Goal: Transaction & Acquisition: Obtain resource

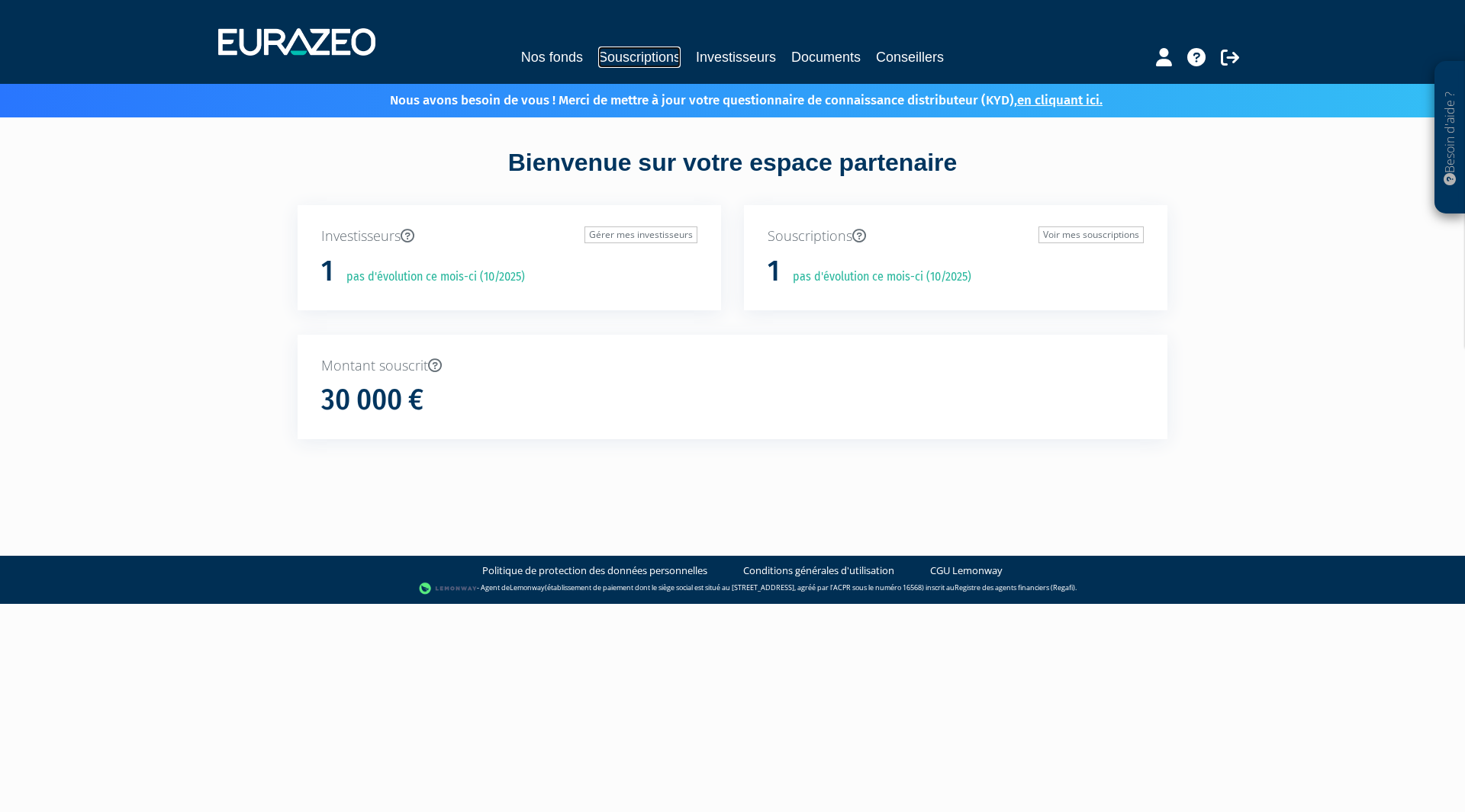
click at [658, 57] on link "Souscriptions" at bounding box center [639, 57] width 83 height 22
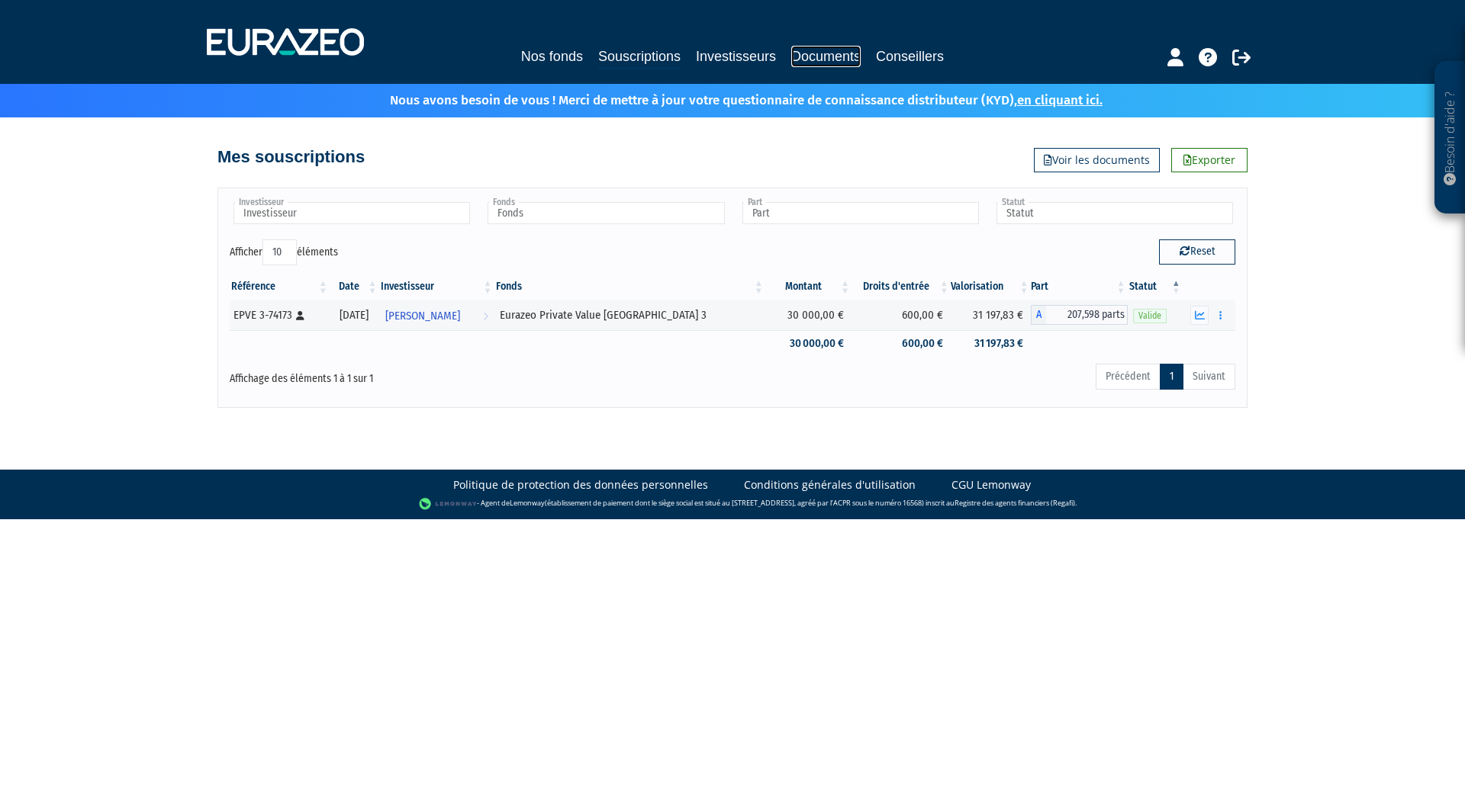
click at [819, 59] on link "Documents" at bounding box center [826, 56] width 70 height 22
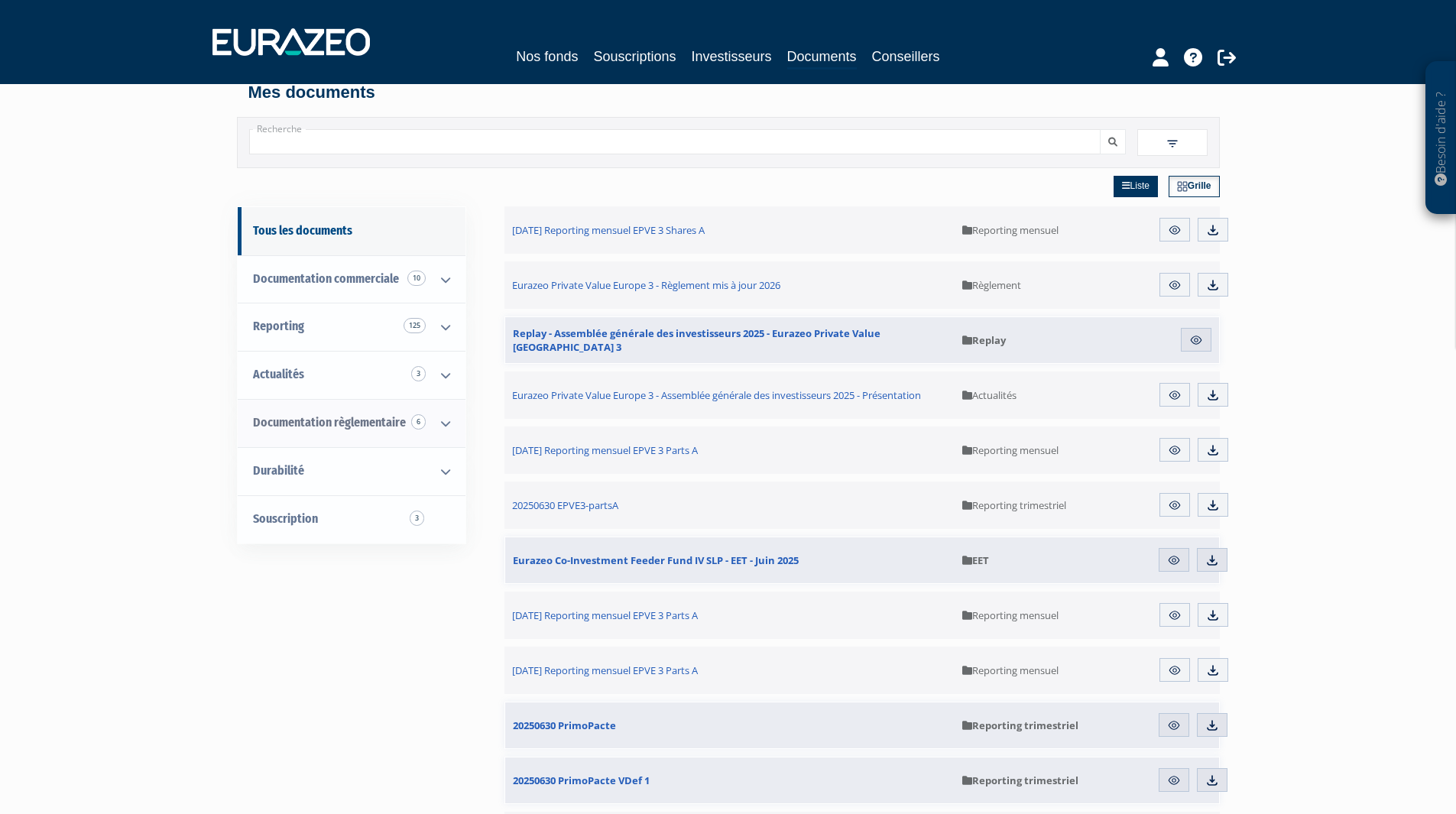
scroll to position [76, 0]
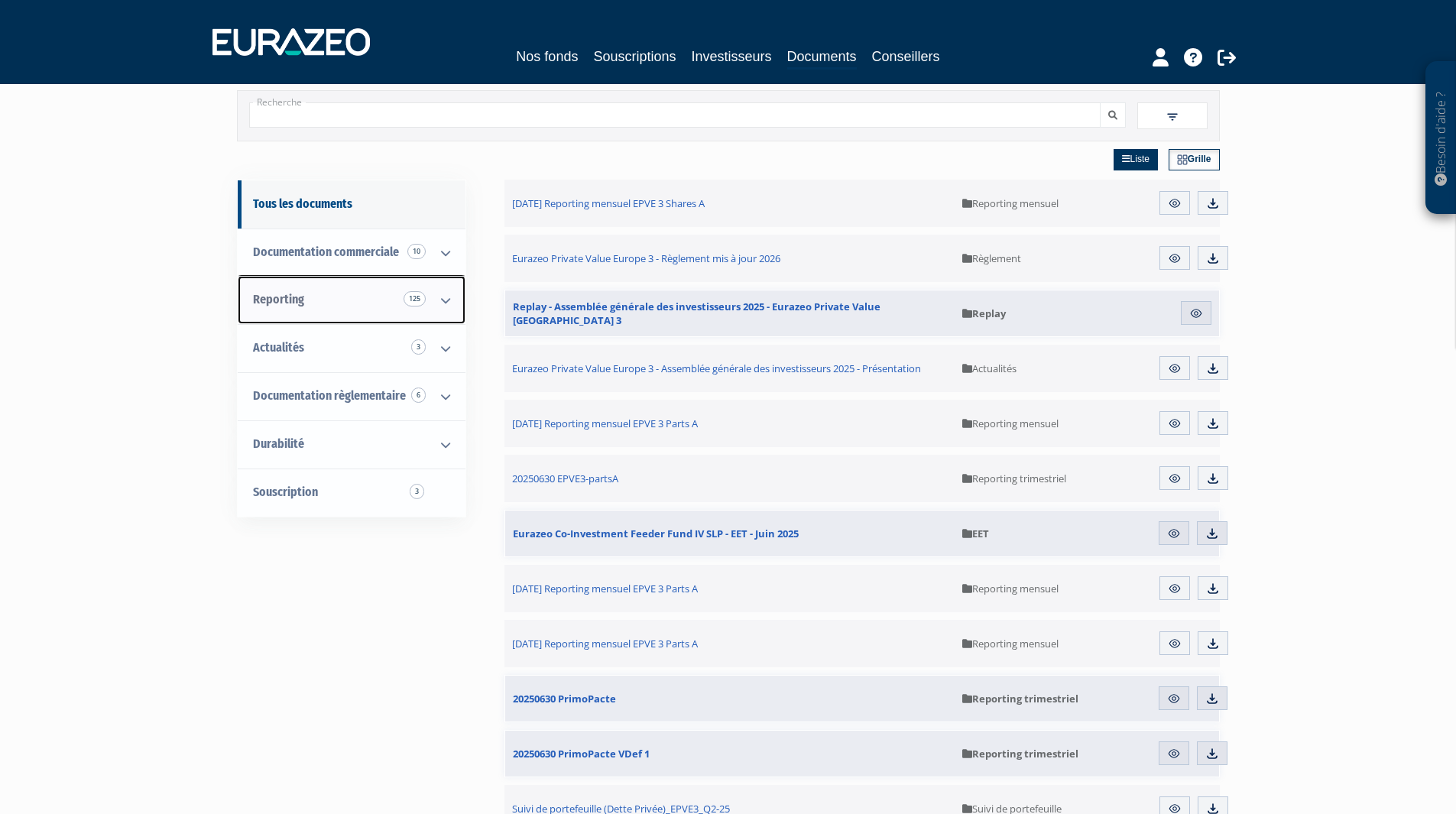
click at [433, 297] on icon at bounding box center [445, 300] width 39 height 47
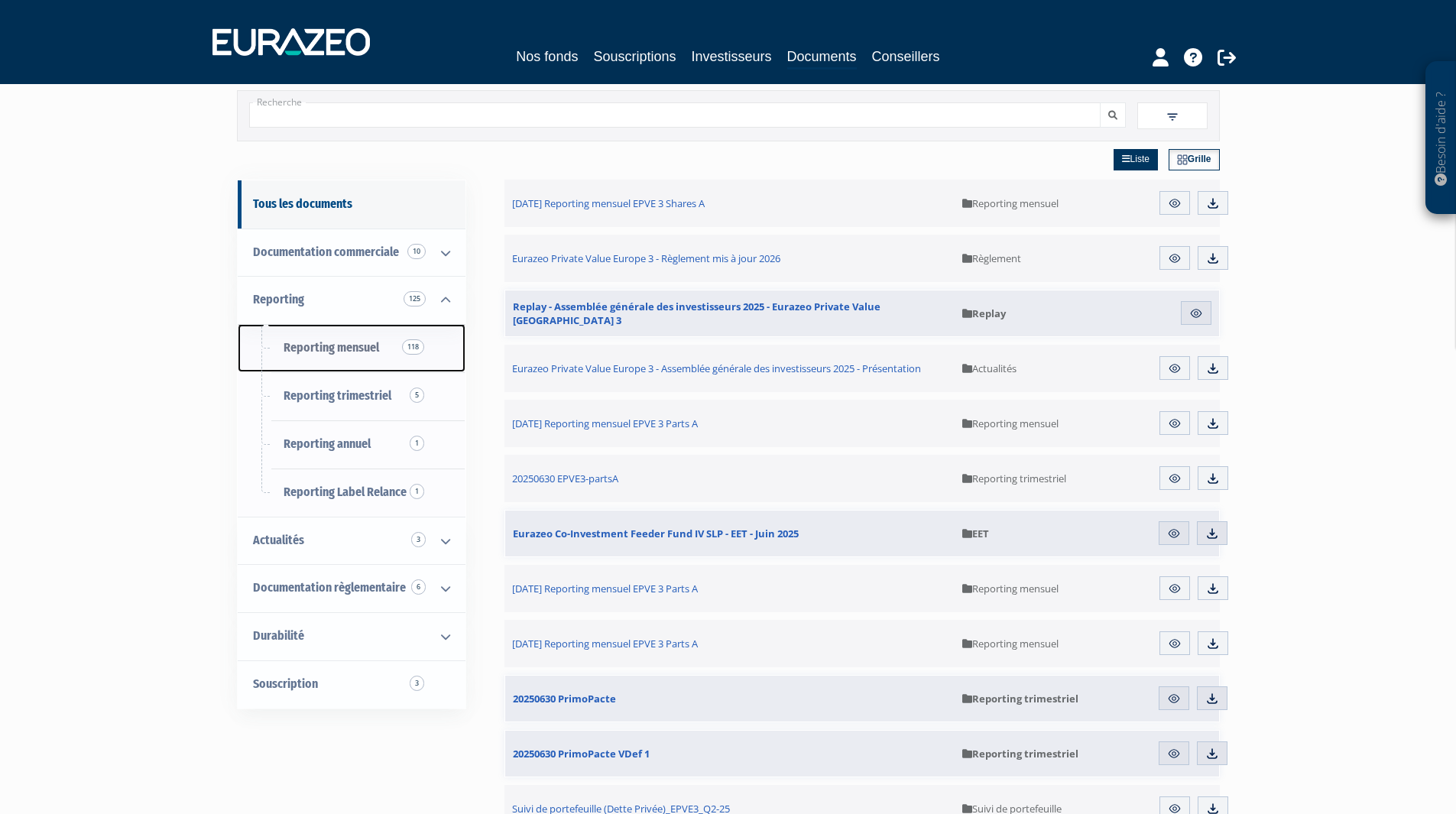
click at [339, 349] on span "Reporting mensuel 118" at bounding box center [331, 347] width 96 height 14
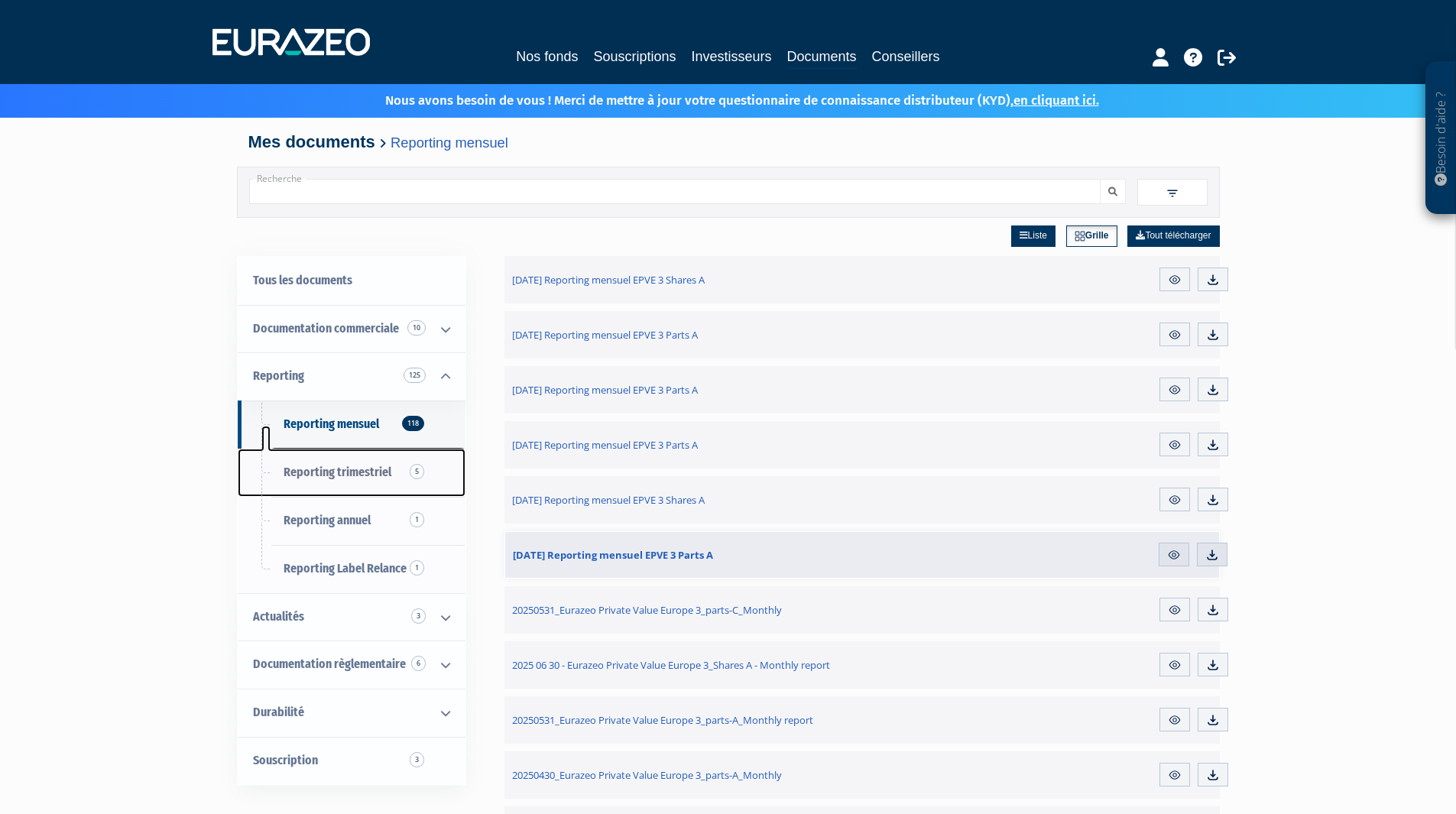
click at [393, 472] on link "Reporting trimestriel 5" at bounding box center [352, 473] width 228 height 48
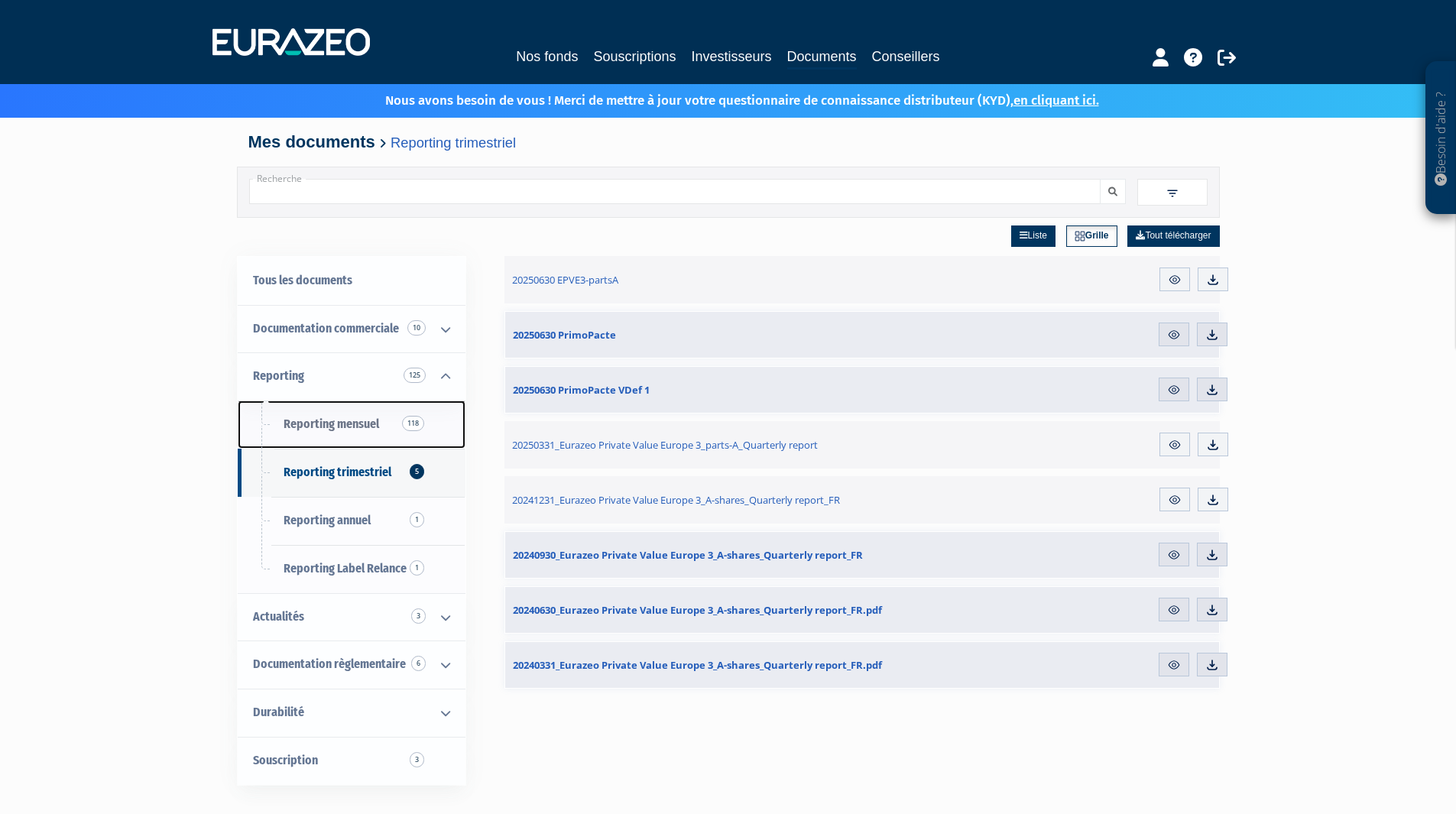
click at [336, 429] on span "Reporting mensuel 118" at bounding box center [331, 424] width 96 height 14
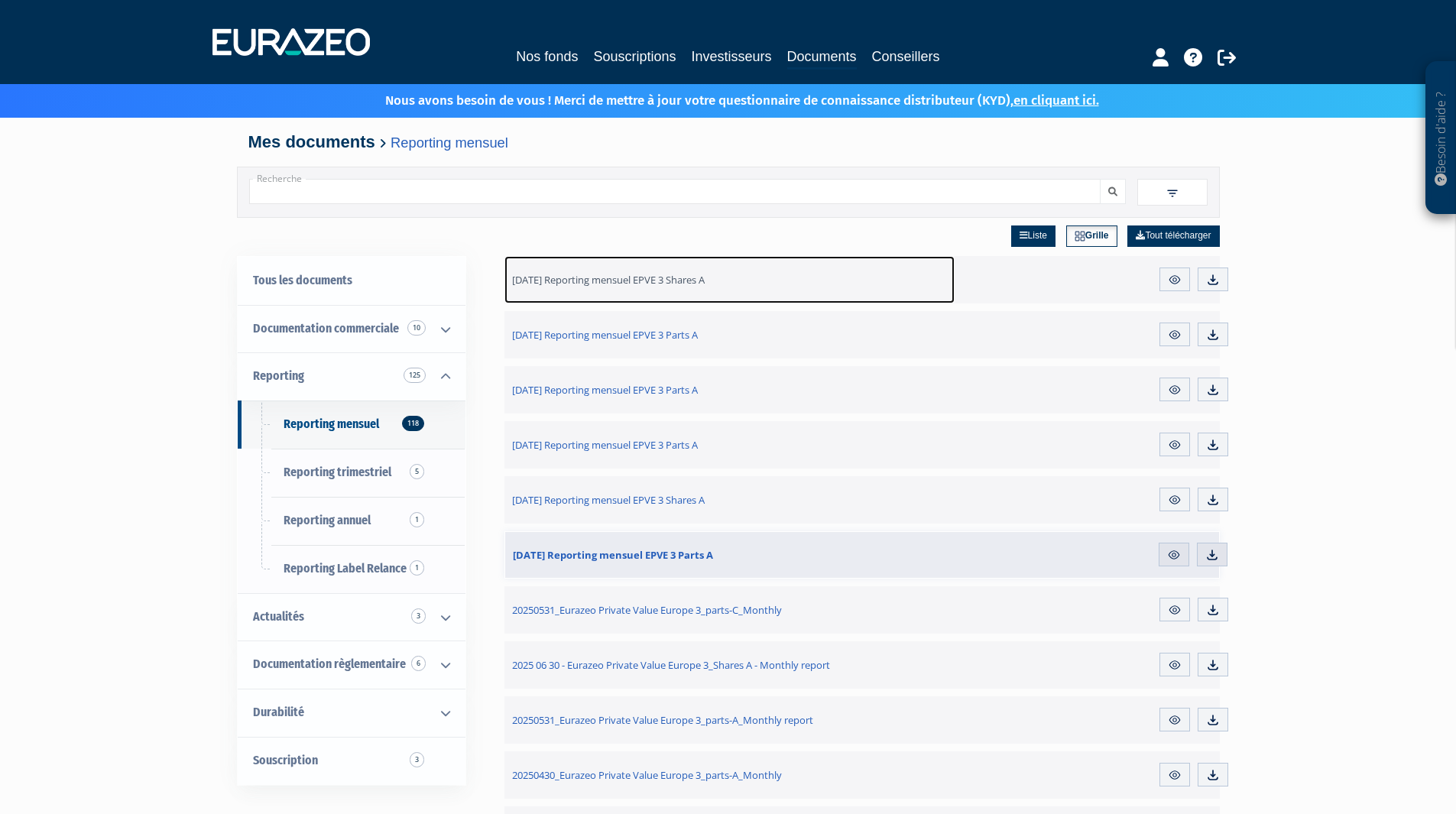
click at [674, 283] on span "31.08.2025 Reporting mensuel EPVE 3 Shares A" at bounding box center [608, 280] width 193 height 14
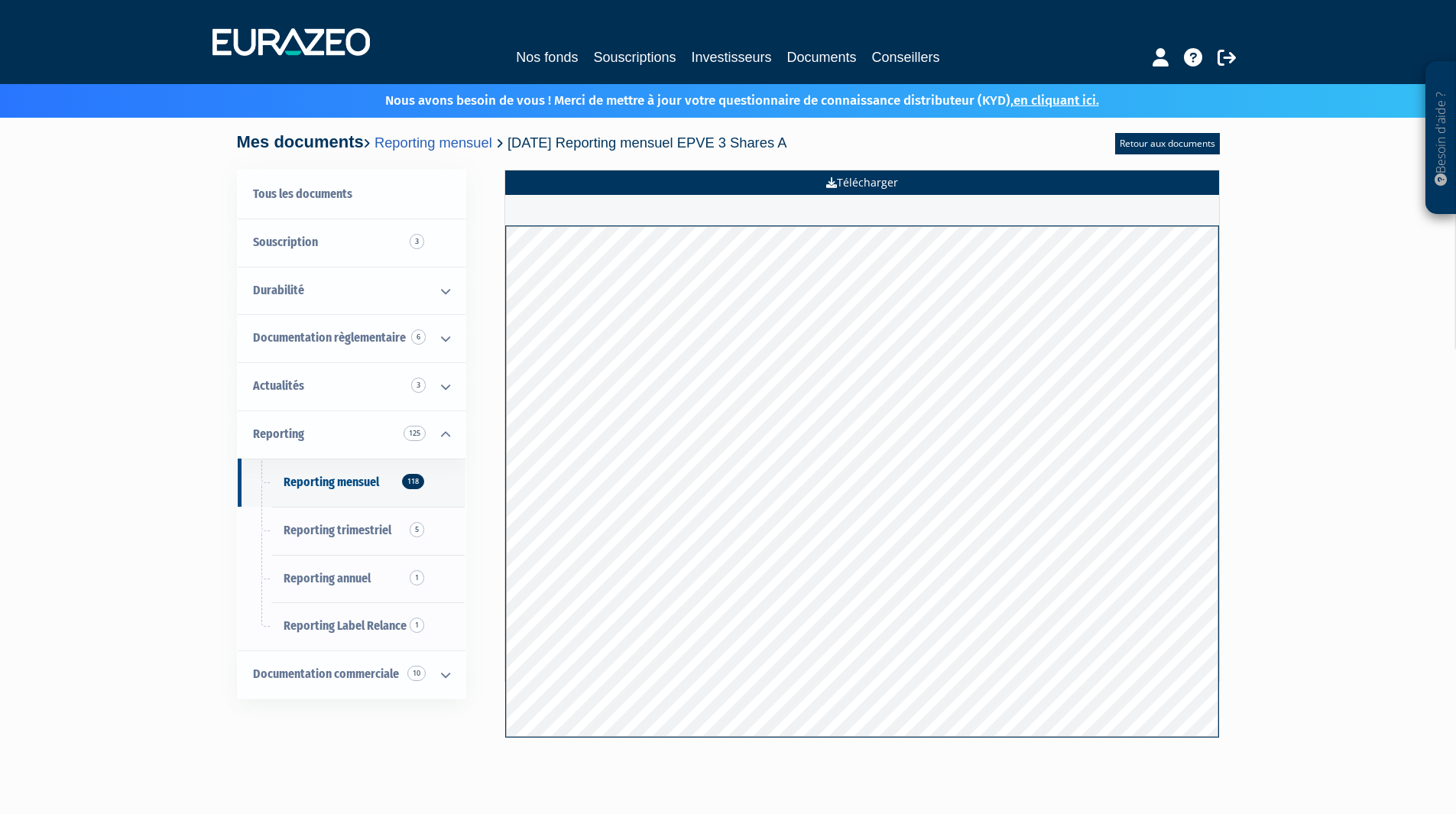
click at [851, 188] on link "Télécharger" at bounding box center [862, 182] width 714 height 24
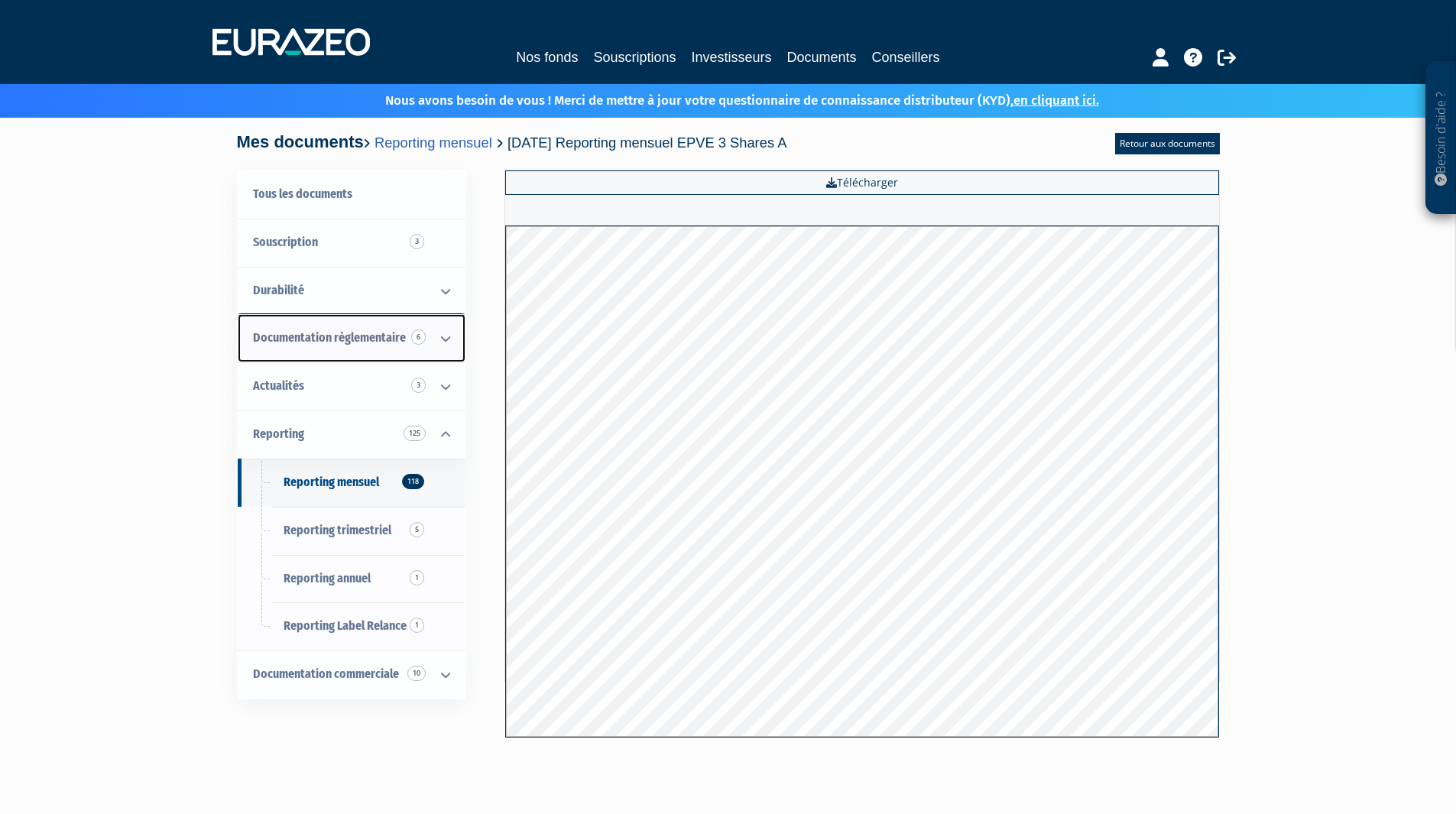
click at [313, 331] on span "Documentation règlementaire 6" at bounding box center [329, 337] width 153 height 14
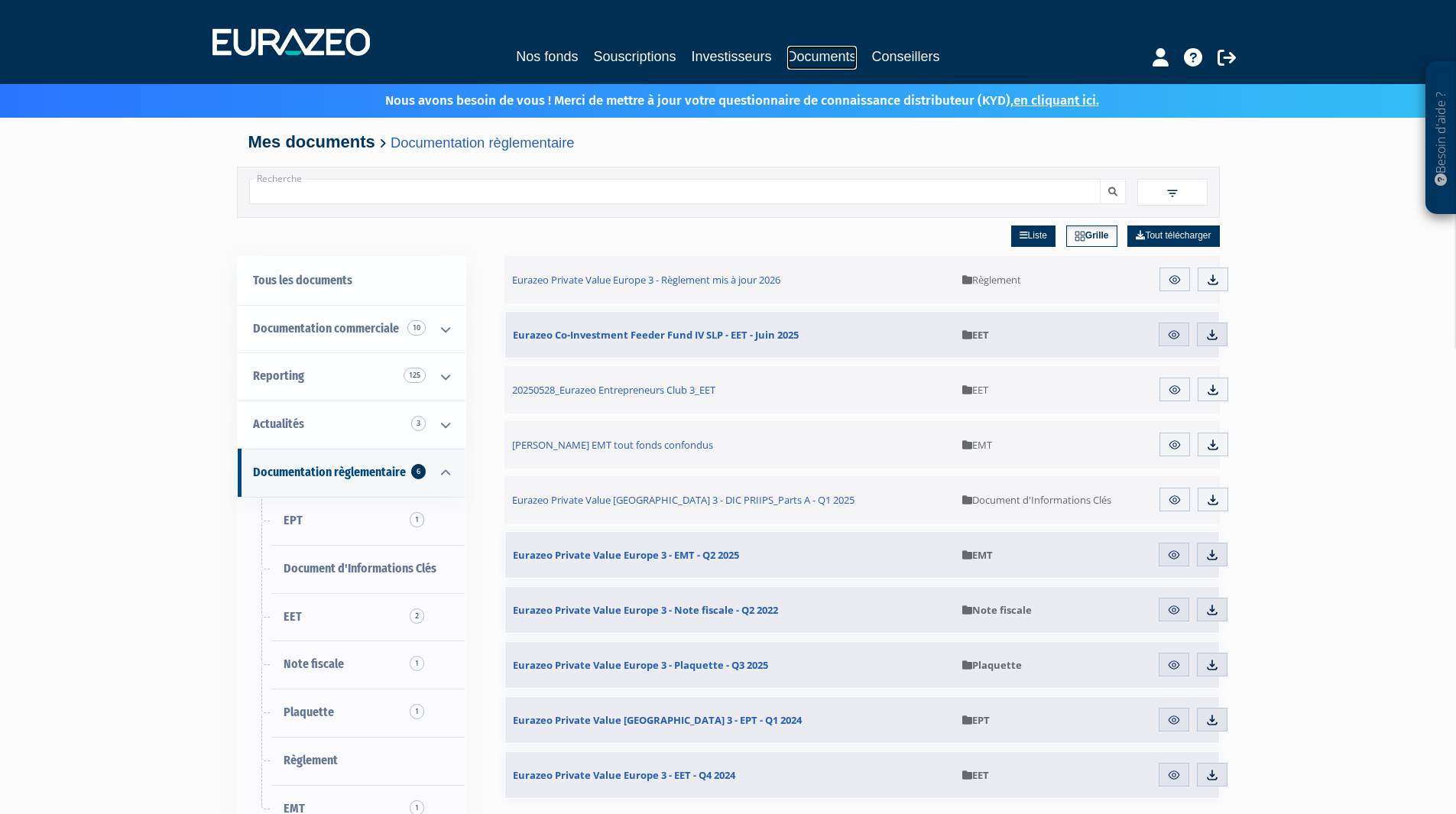
click at [796, 56] on link "Documents" at bounding box center [822, 57] width 70 height 23
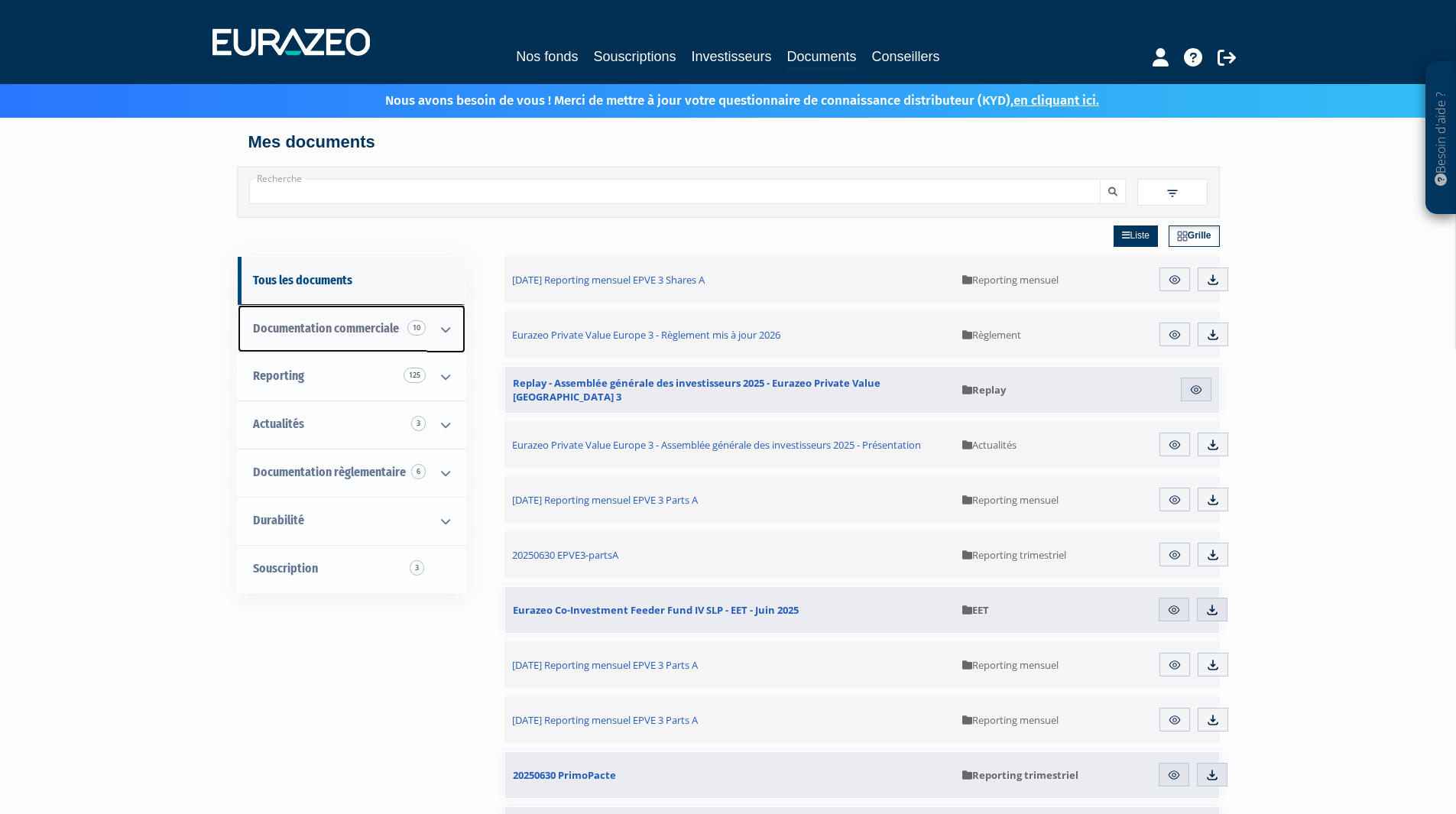
click at [427, 331] on icon at bounding box center [445, 329] width 39 height 47
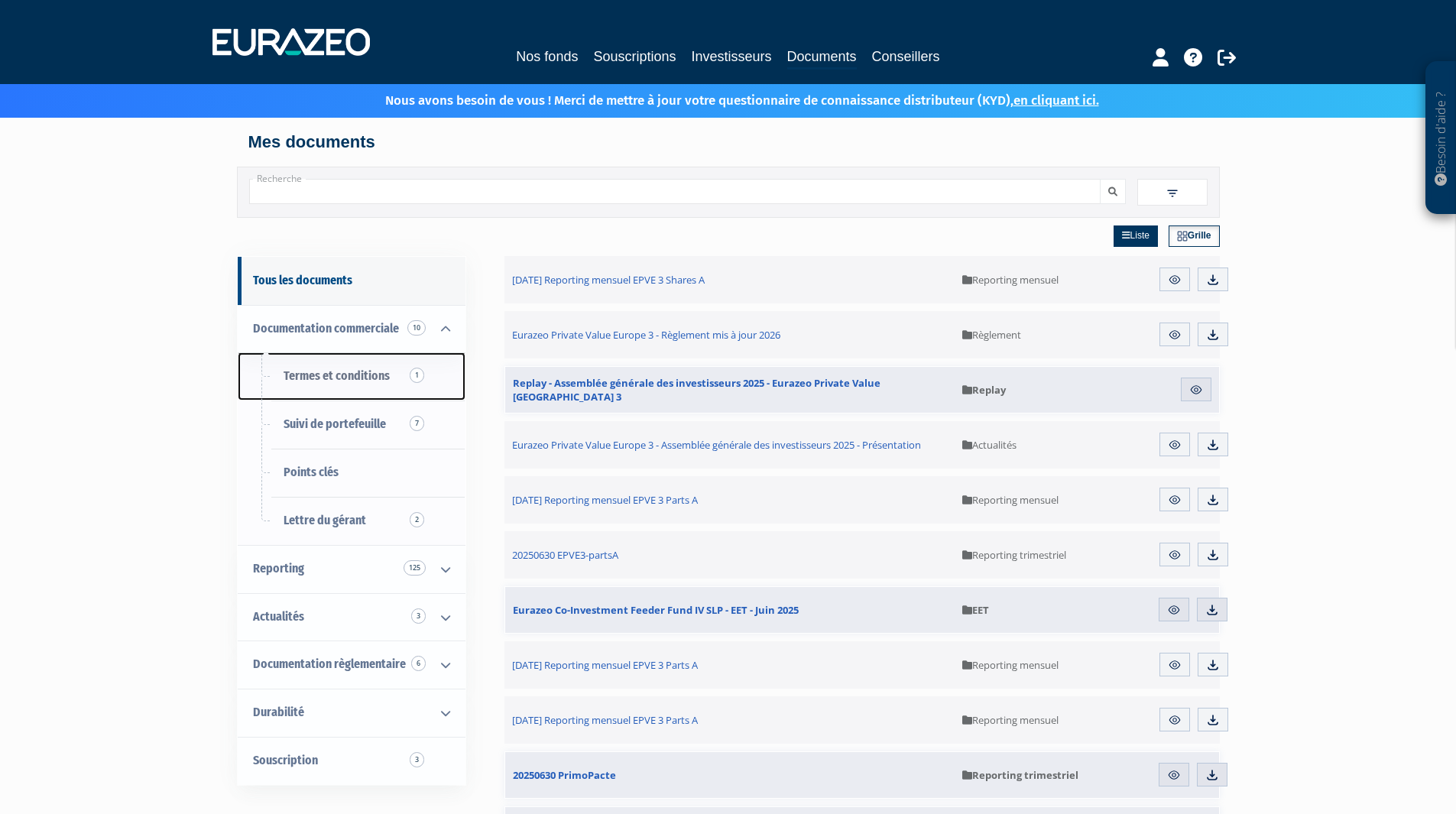
click at [375, 373] on span "Termes et conditions 1" at bounding box center [336, 376] width 106 height 14
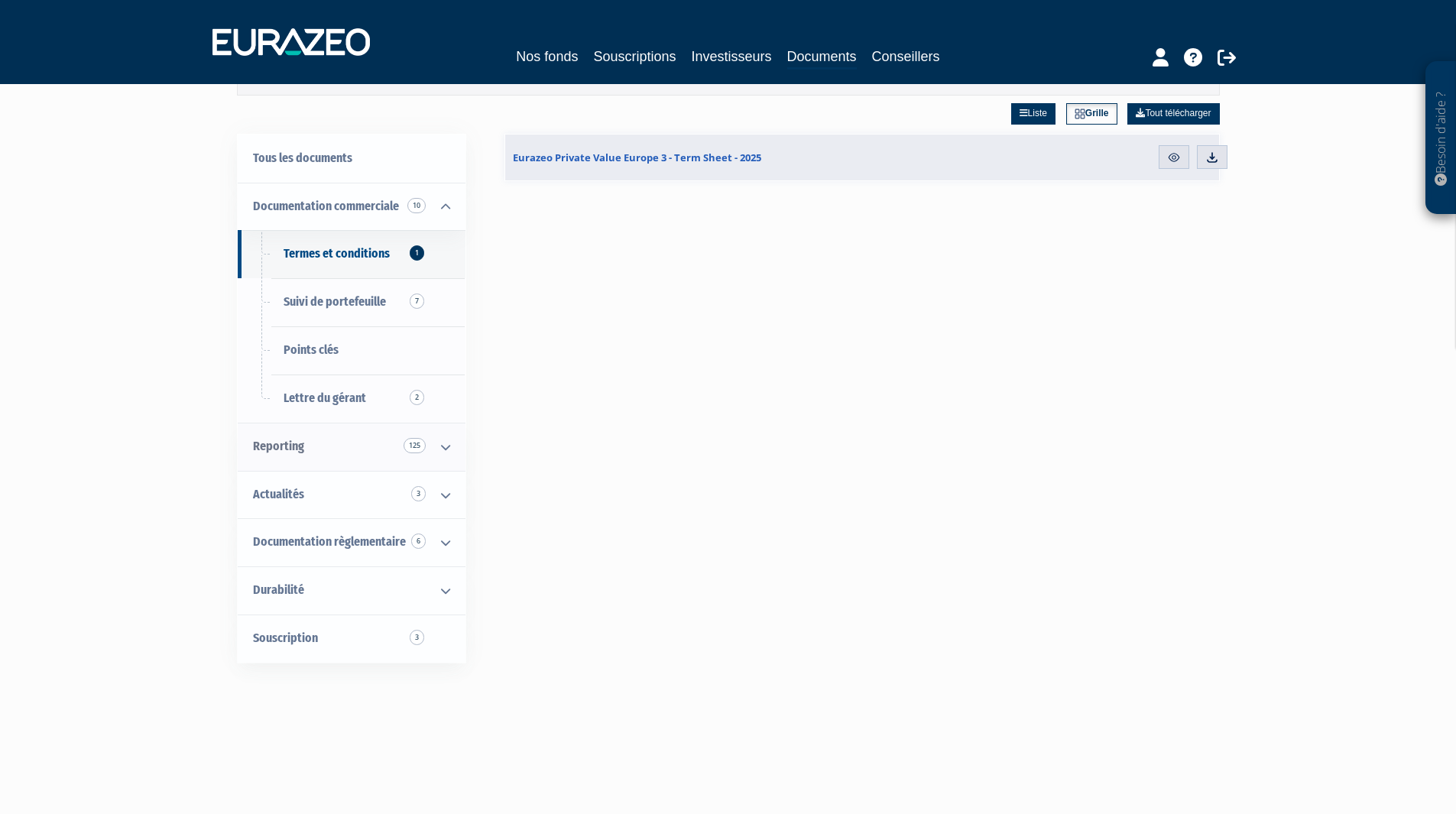
scroll to position [153, 0]
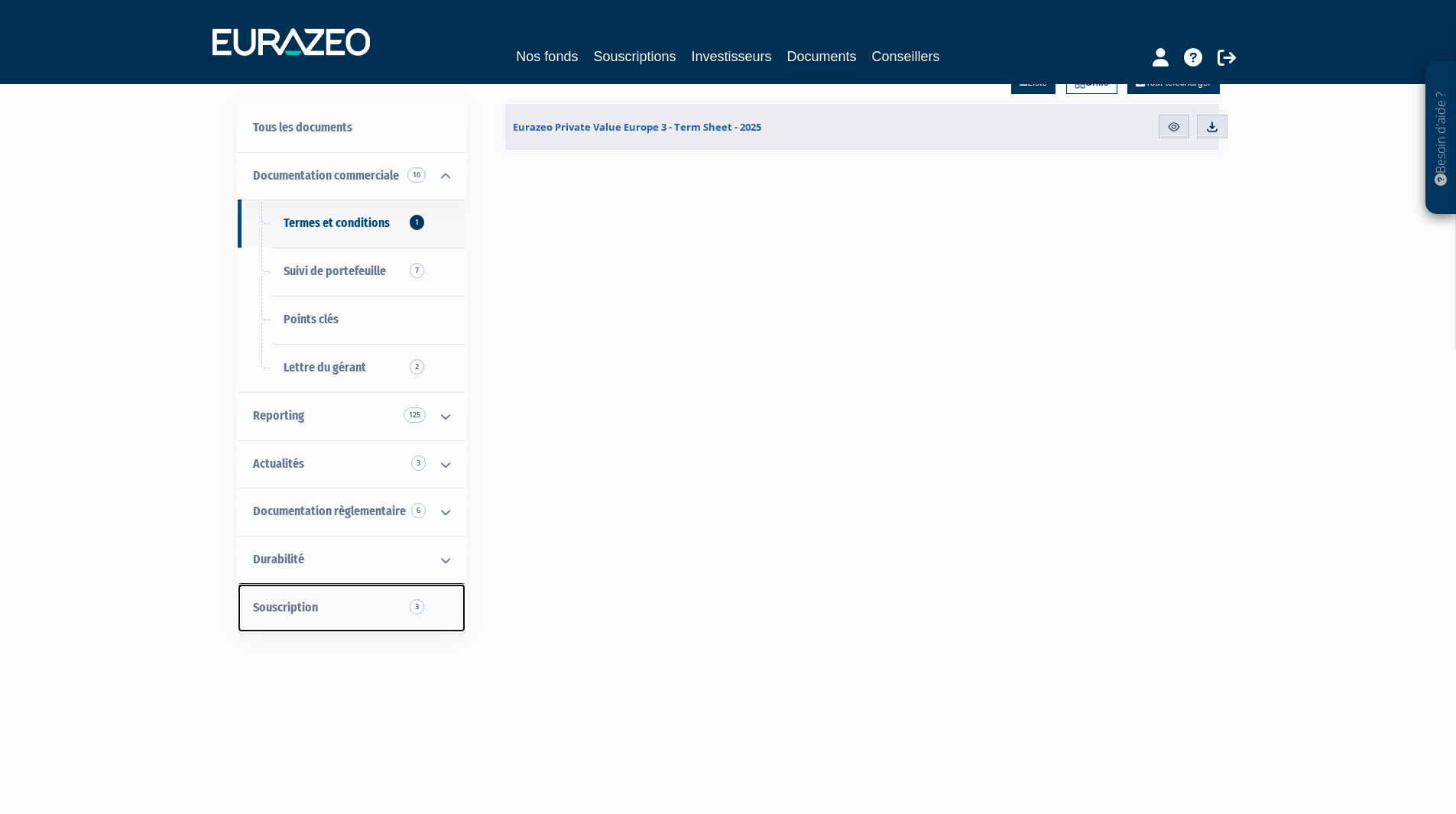
click at [339, 606] on link "Souscription 3" at bounding box center [352, 608] width 228 height 48
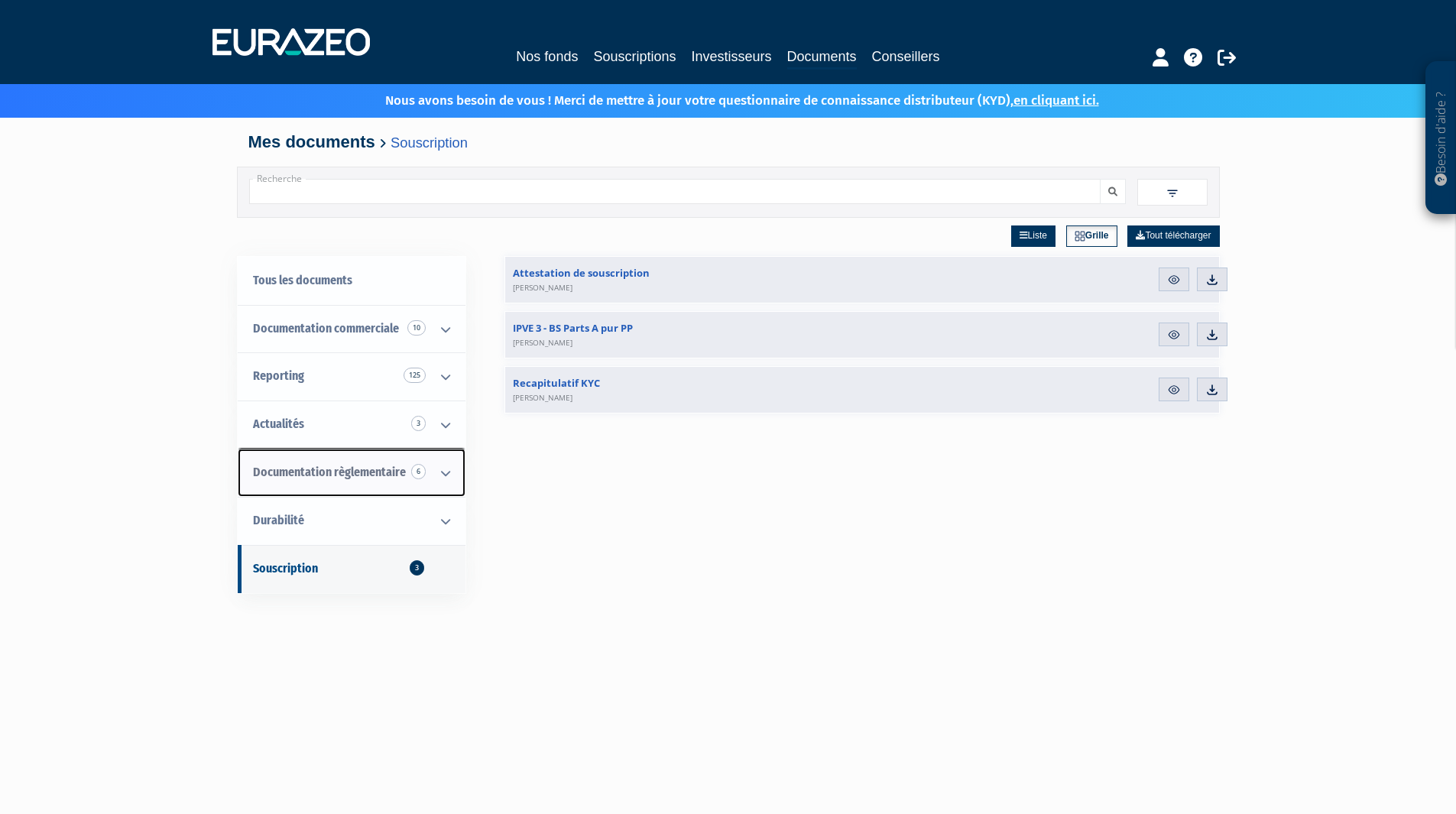
click at [416, 470] on span "6" at bounding box center [418, 472] width 14 height 15
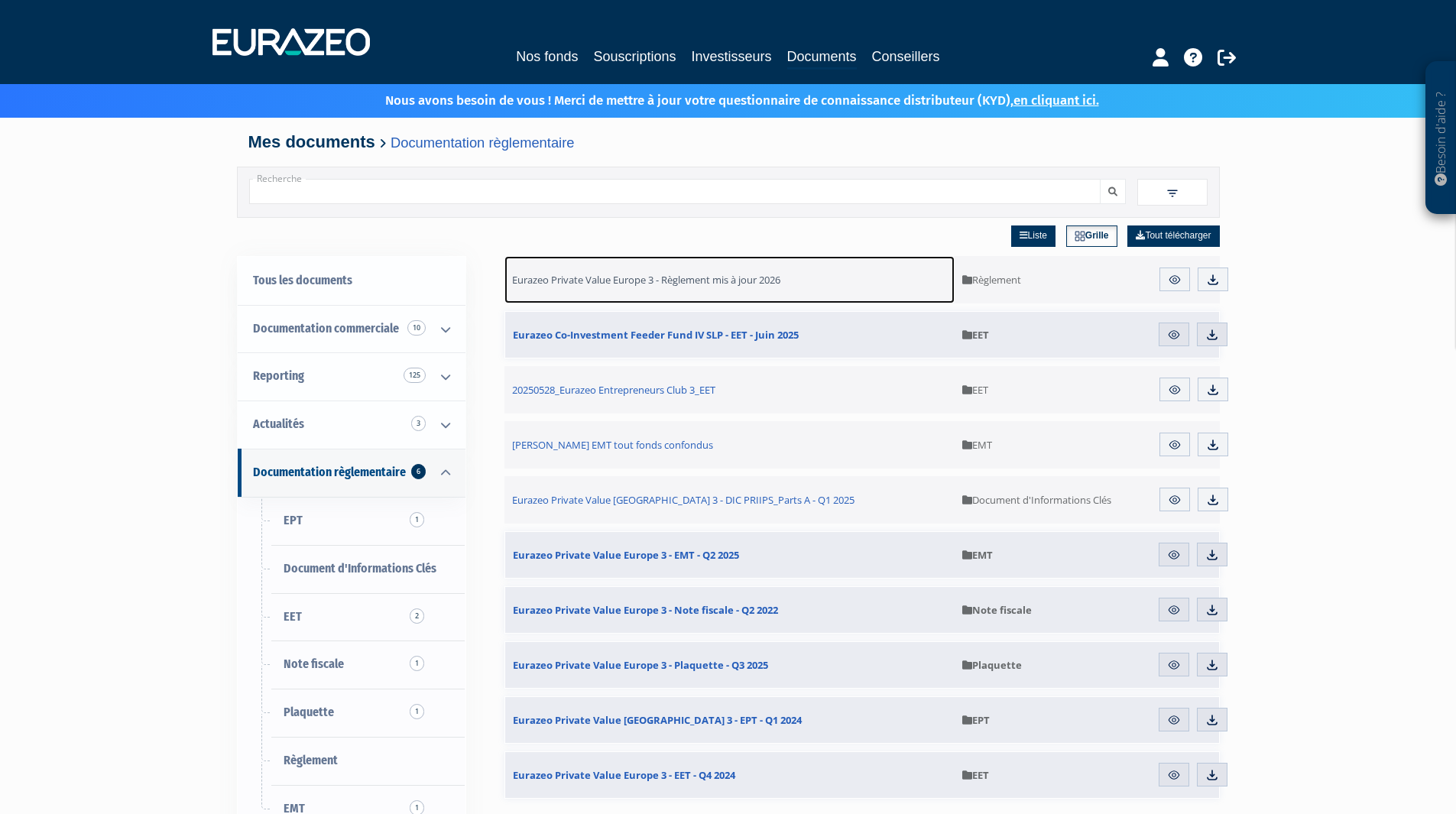
click at [735, 279] on span "Eurazeo Private Value Europe 3 - Règlement mis à jour 2026" at bounding box center [646, 280] width 268 height 14
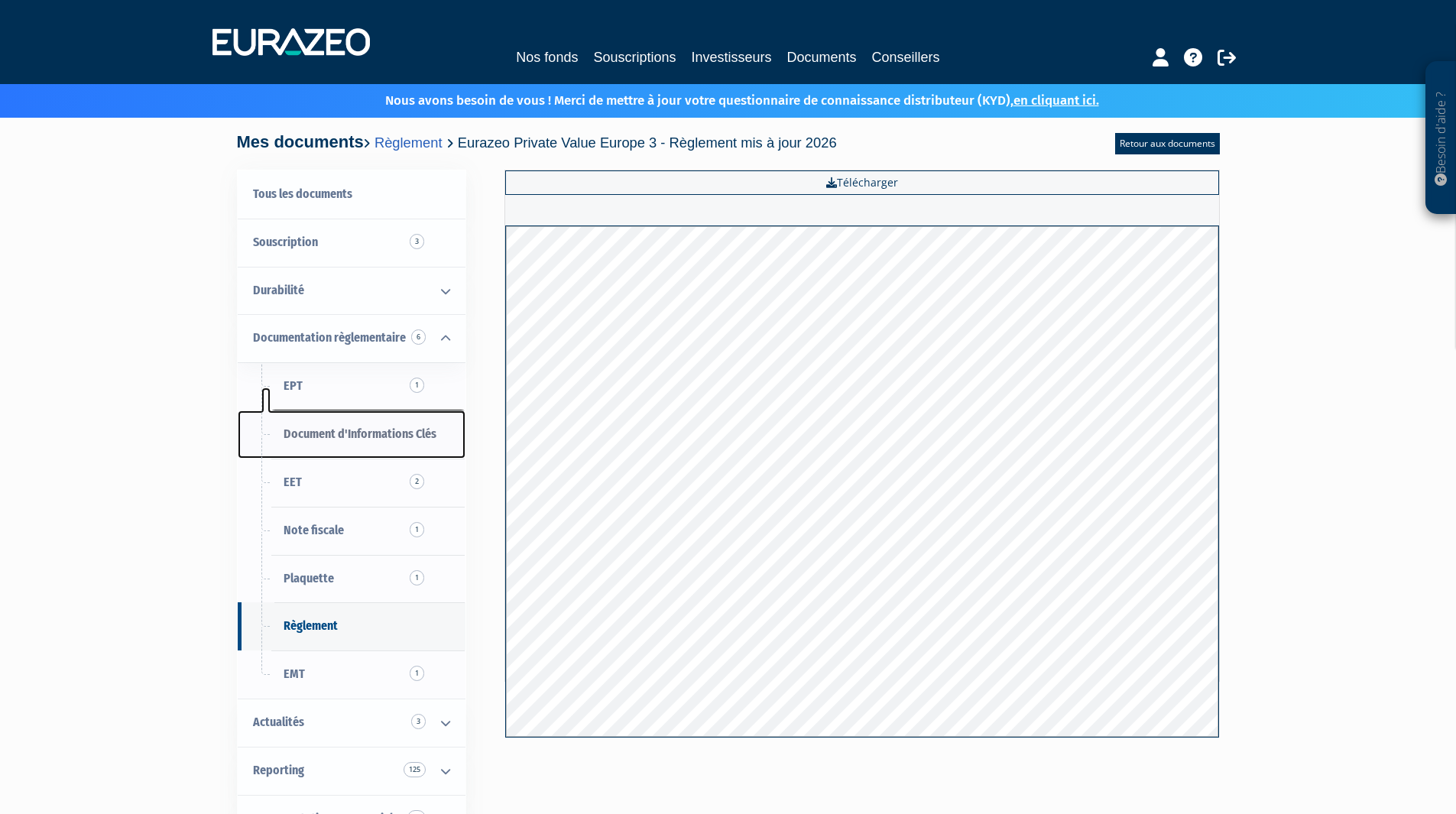
click at [385, 427] on span "Document d'Informations Clés" at bounding box center [360, 434] width 153 height 14
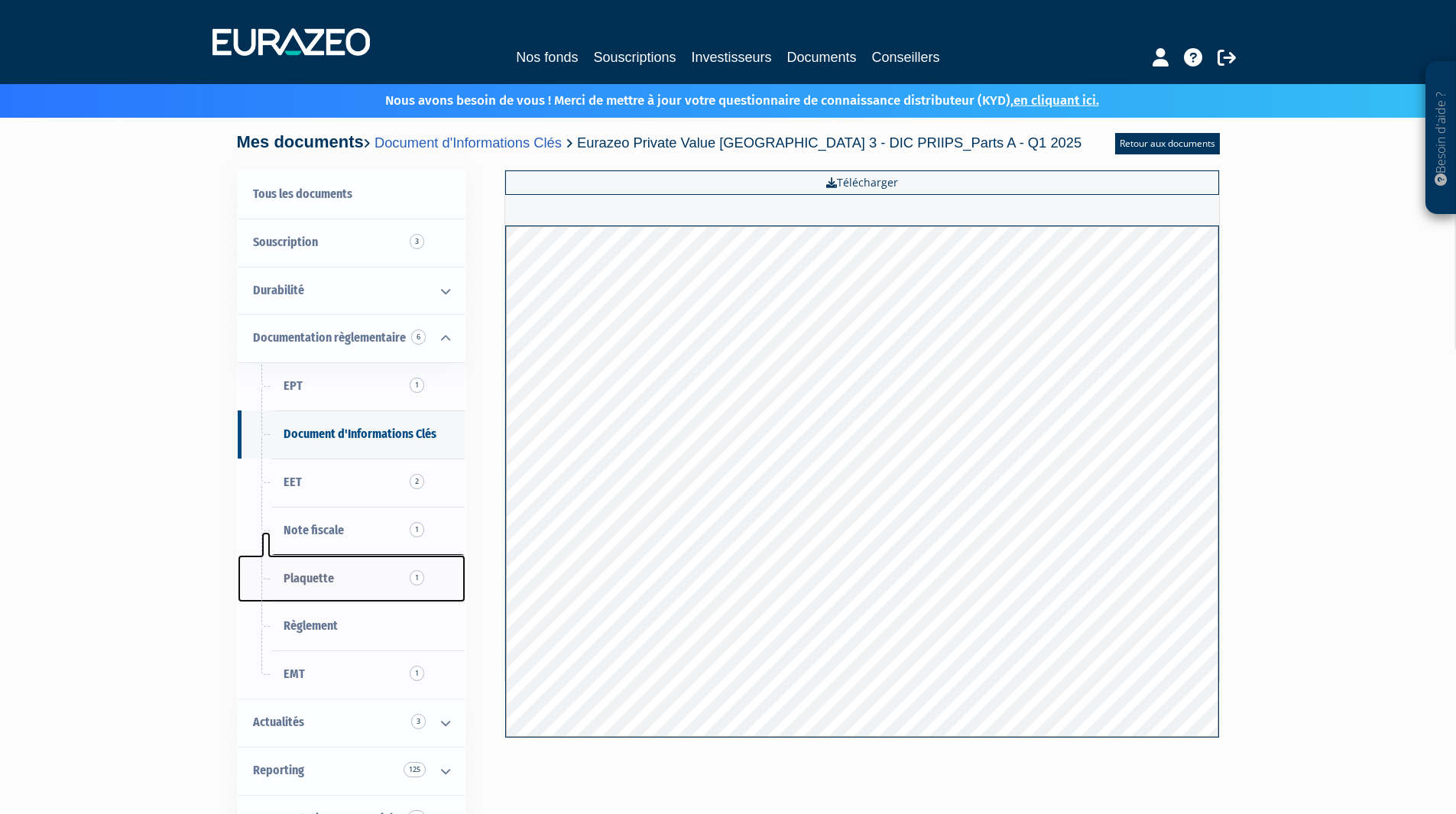
click at [387, 581] on link "Plaquette 1" at bounding box center [352, 579] width 228 height 48
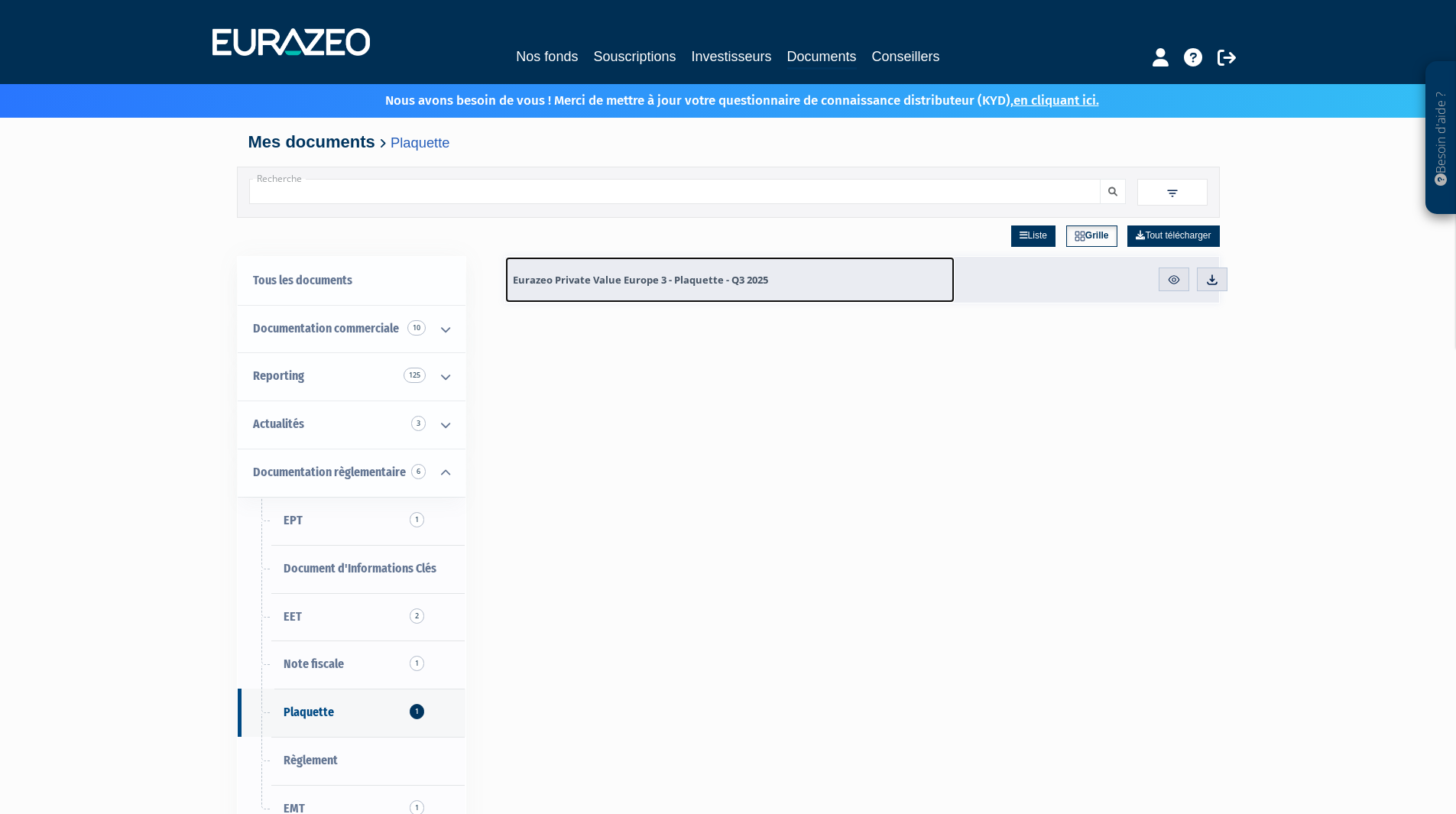
click at [634, 290] on link "Eurazeo Private Value Europe 3 - Plaquette - Q3 2025" at bounding box center [729, 280] width 449 height 46
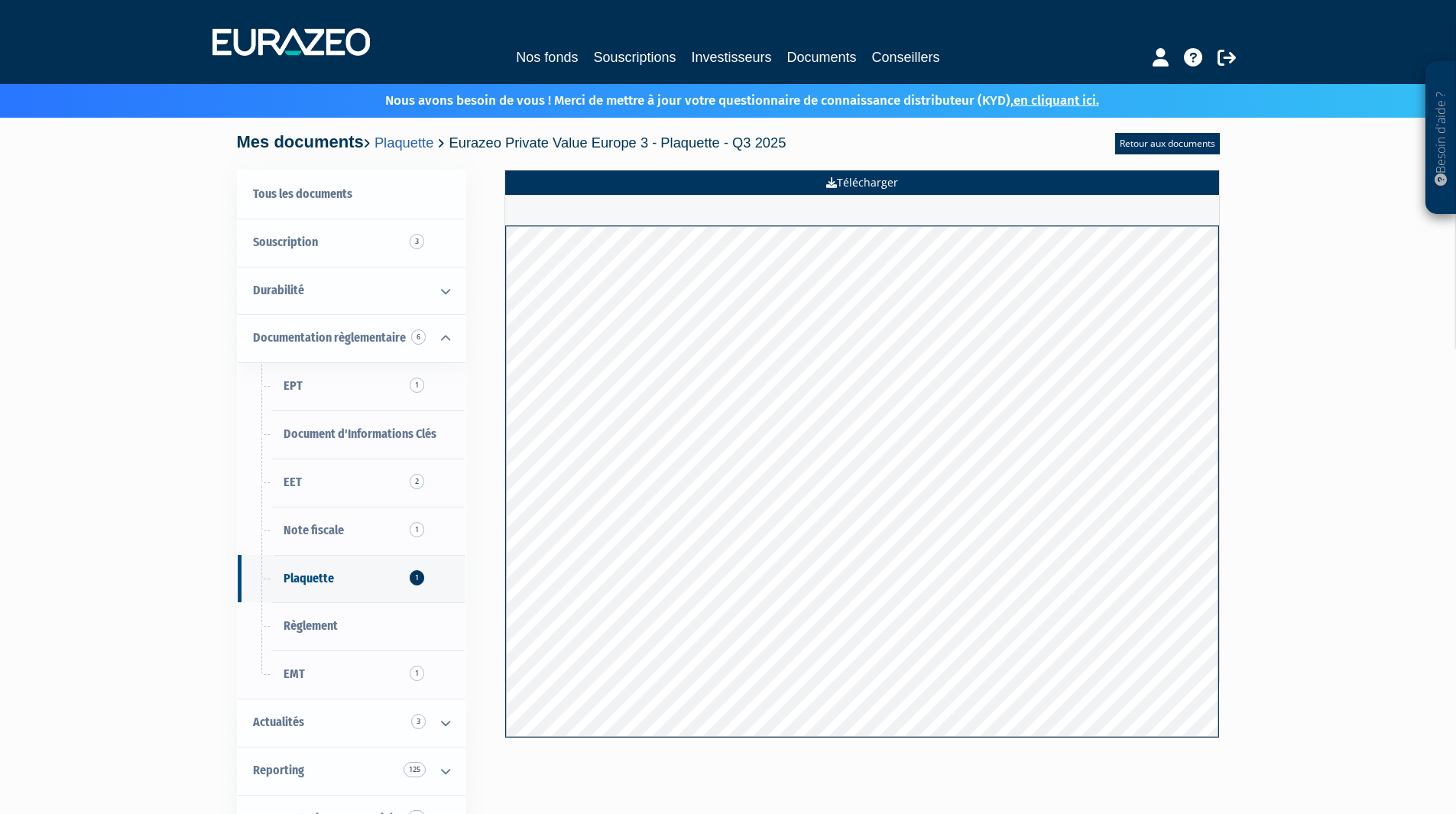
click at [840, 180] on link "Télécharger" at bounding box center [862, 182] width 714 height 24
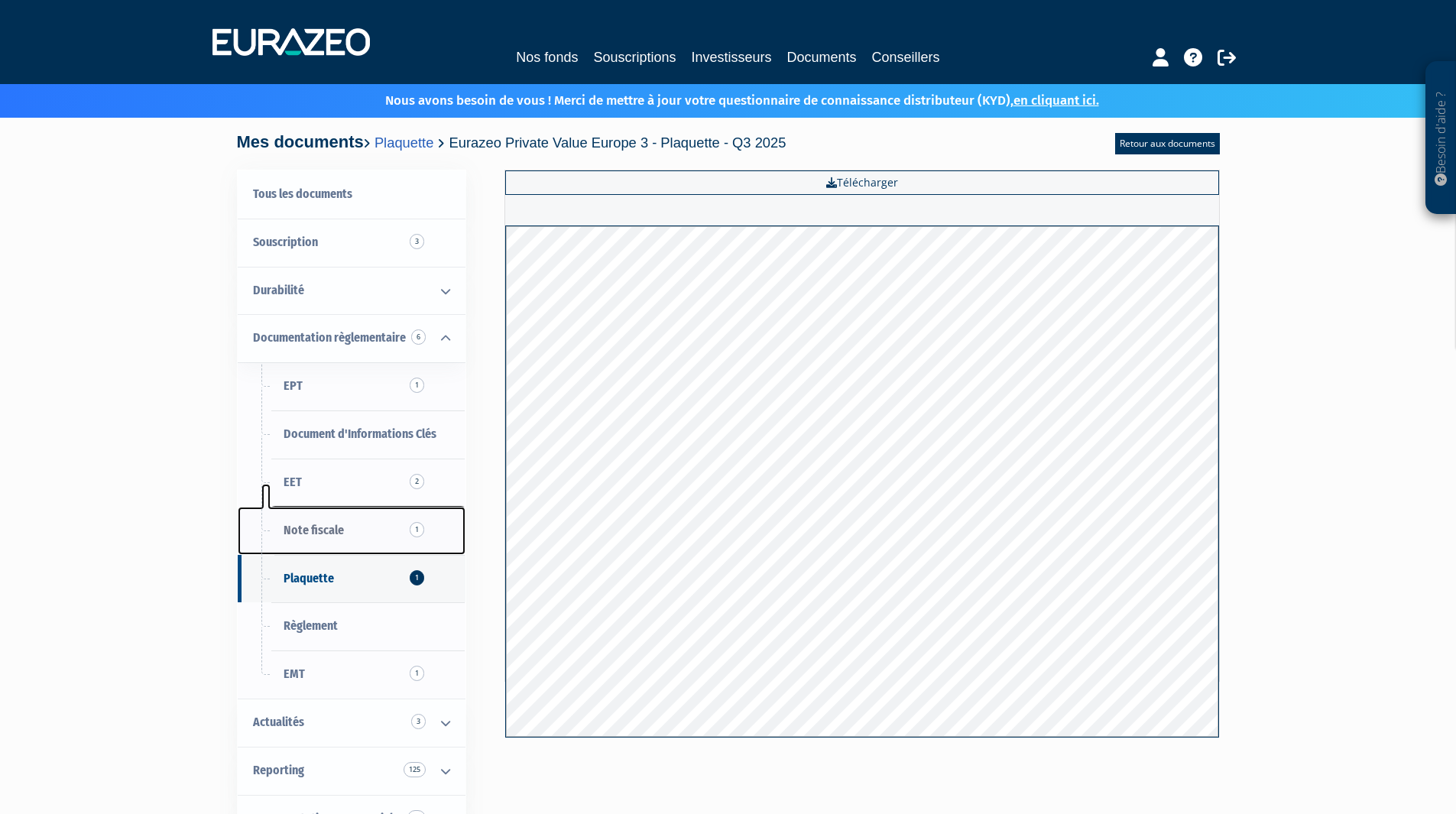
click at [310, 528] on span "Note fiscale 1" at bounding box center [313, 530] width 60 height 14
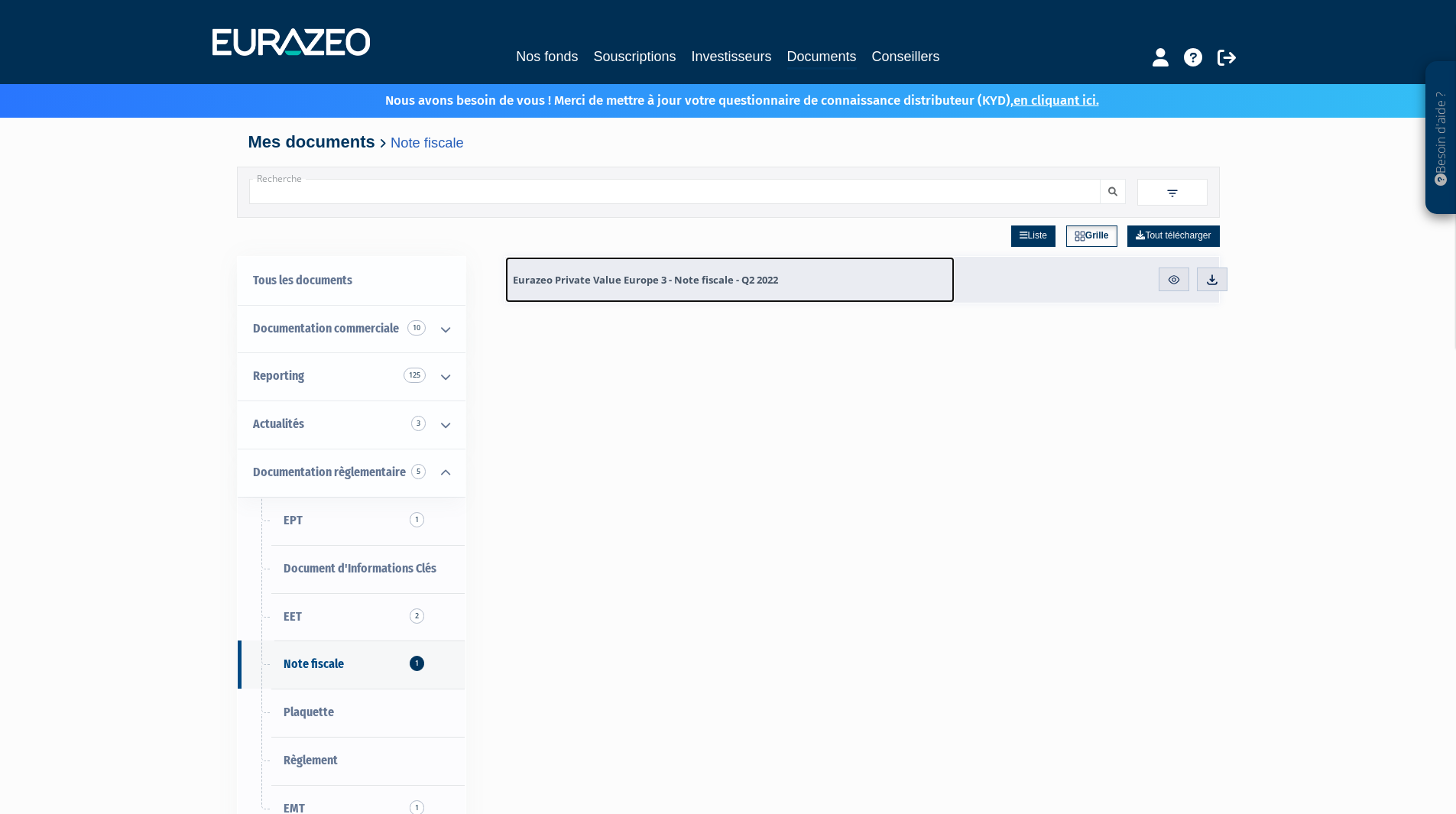
click at [585, 285] on span "Eurazeo Private Value Europe 3 - Note fiscale - Q2 2022" at bounding box center [645, 280] width 265 height 14
